Goal: Find contact information: Find contact information

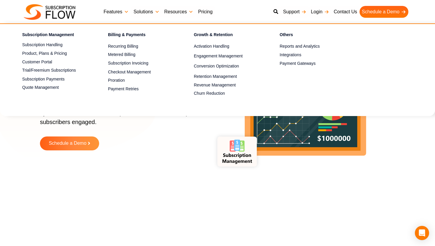
click at [118, 12] on link "Features" at bounding box center [116, 12] width 30 height 12
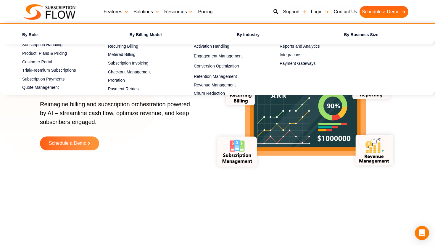
click at [139, 10] on link "Solutions" at bounding box center [146, 12] width 31 height 12
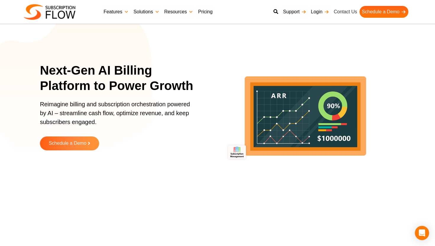
click at [338, 13] on link "Contact Us" at bounding box center [345, 12] width 28 height 12
